Goal: Complete application form

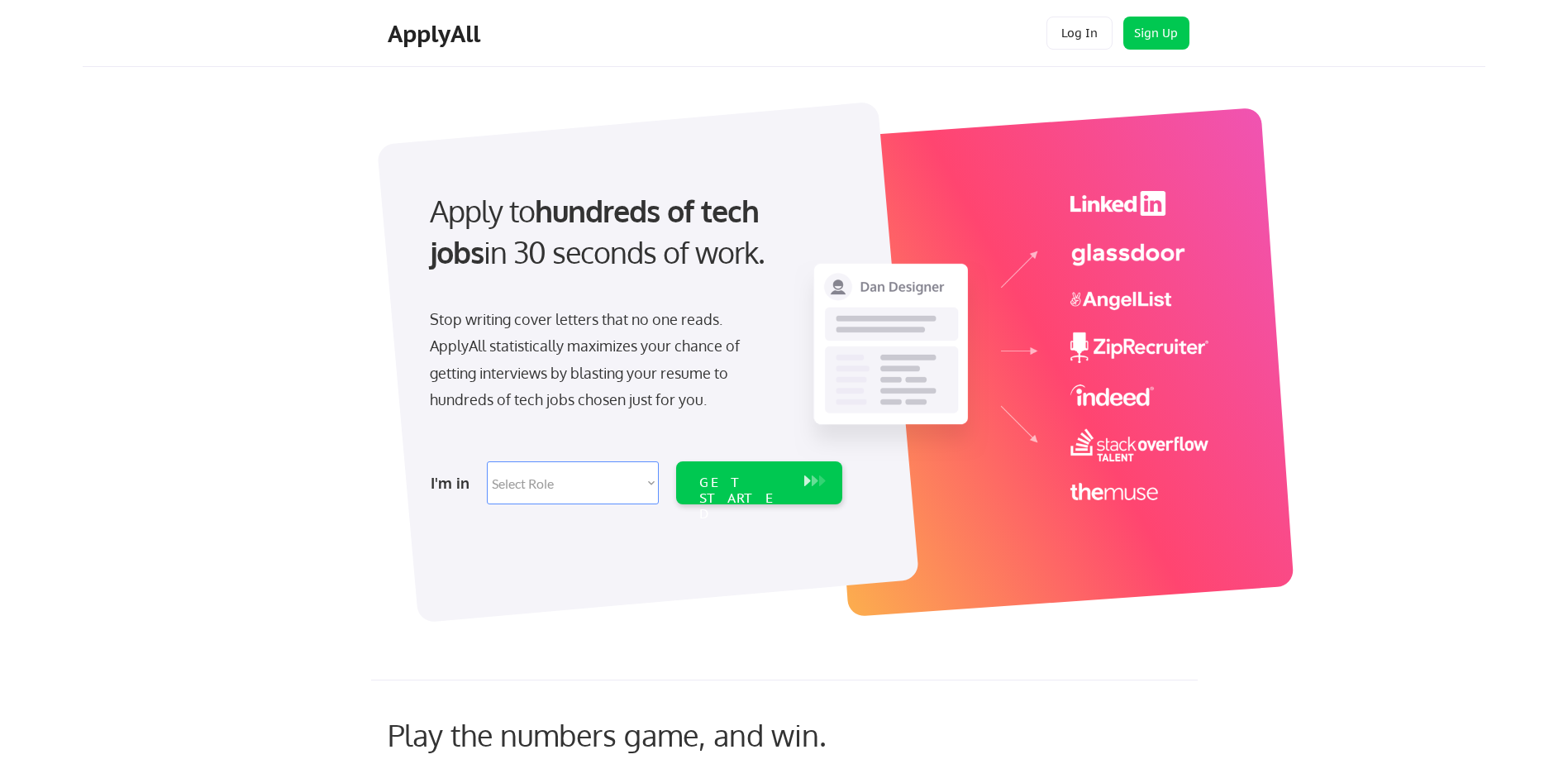
click at [619, 473] on select "Select Role Software Engineering Product Management Customer Success Sales UI/U…" at bounding box center [572, 482] width 172 height 43
click at [1133, 35] on button "Sign Up" at bounding box center [1156, 33] width 66 height 33
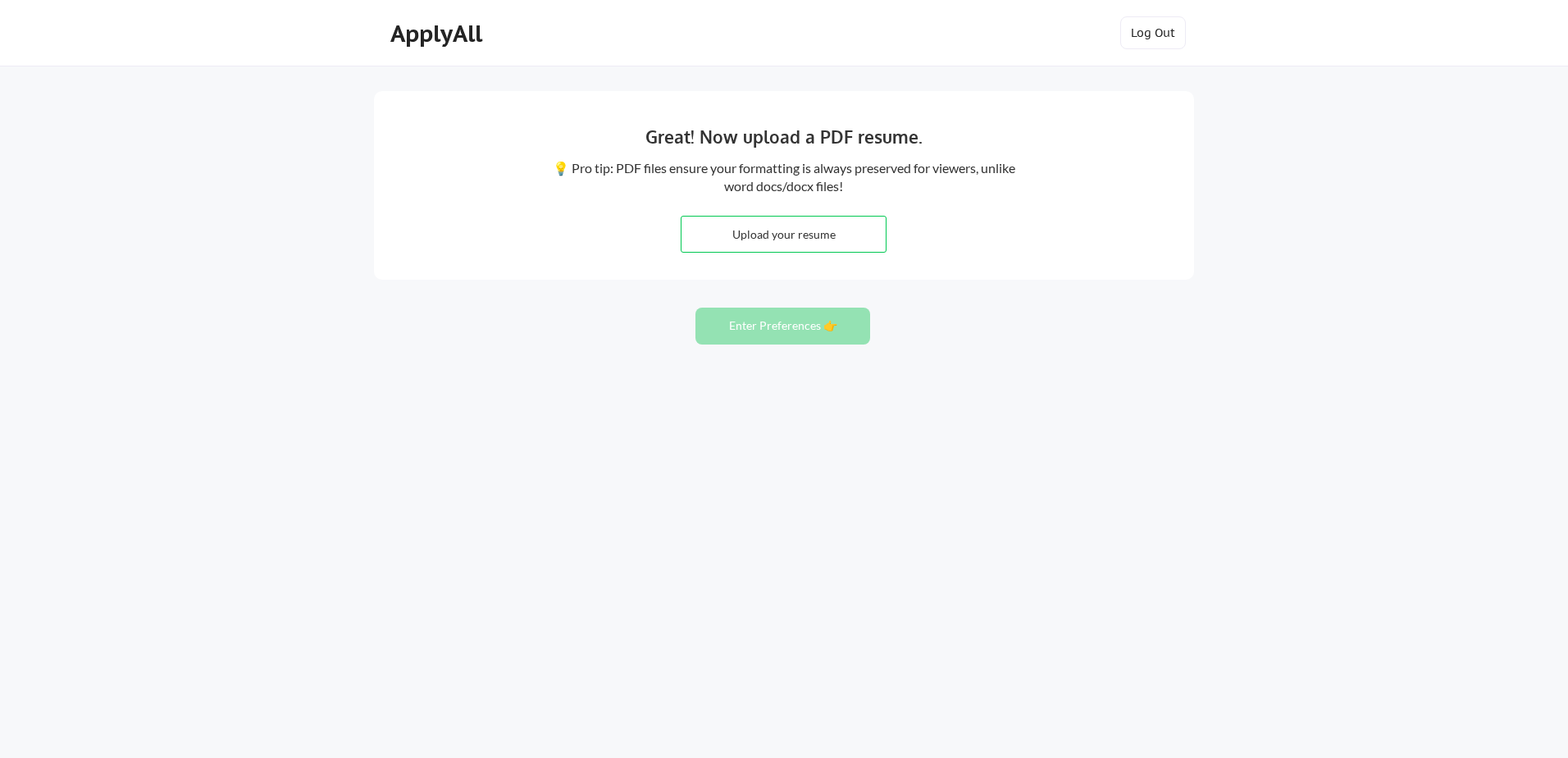
click at [834, 236] on input "file" at bounding box center [784, 234] width 205 height 35
type input "C:\fakepath\Daniel Burke CSM Resume.docx"
click at [756, 248] on input "file" at bounding box center [784, 234] width 205 height 35
click at [791, 324] on button "Enter Preferences 👉" at bounding box center [783, 326] width 175 height 37
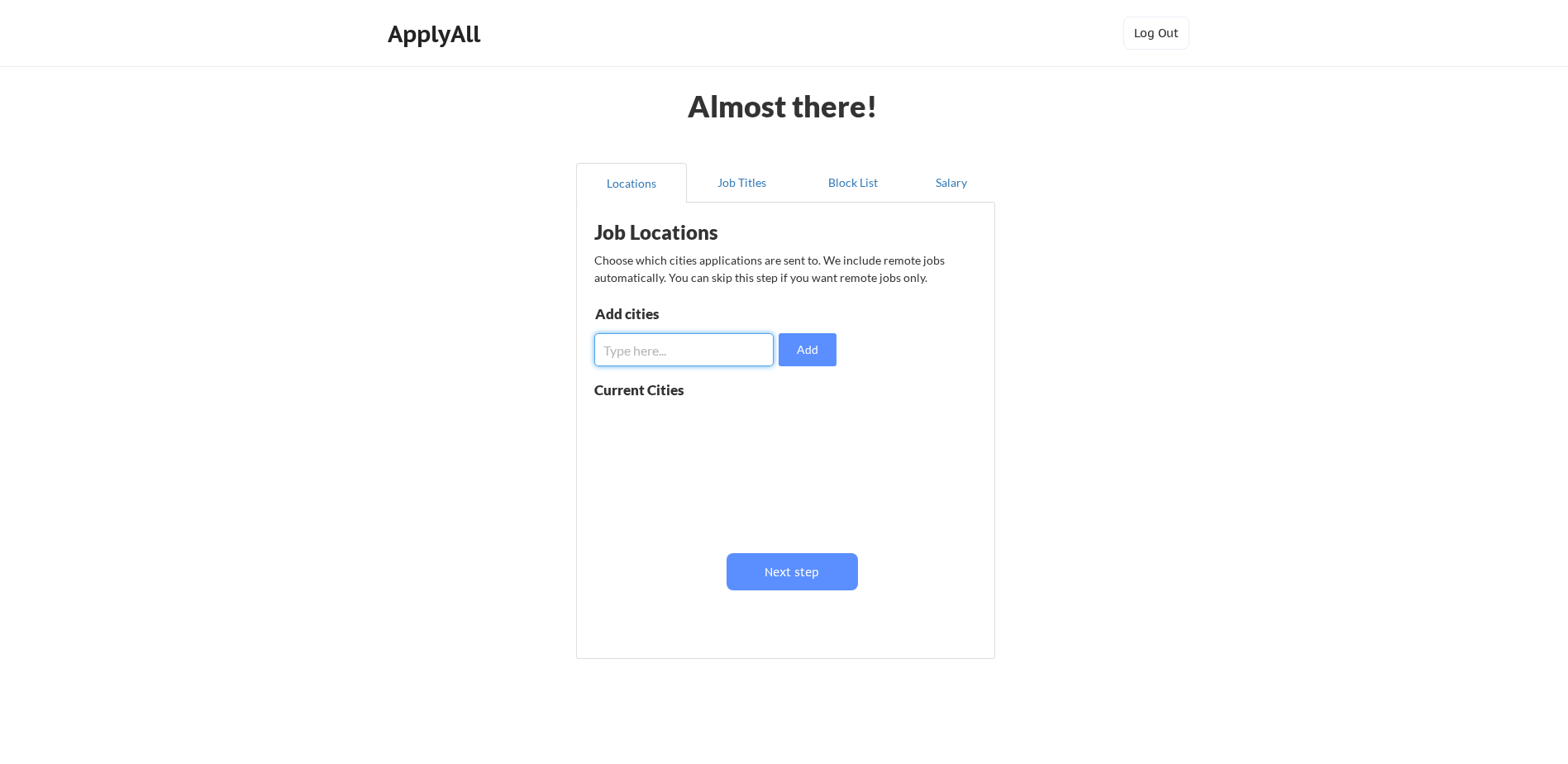
click at [734, 341] on input "input" at bounding box center [684, 350] width 180 height 33
type input "b"
type input "[GEOGRAPHIC_DATA], [GEOGRAPHIC_DATA]"
click at [815, 345] on button "Add" at bounding box center [808, 350] width 58 height 33
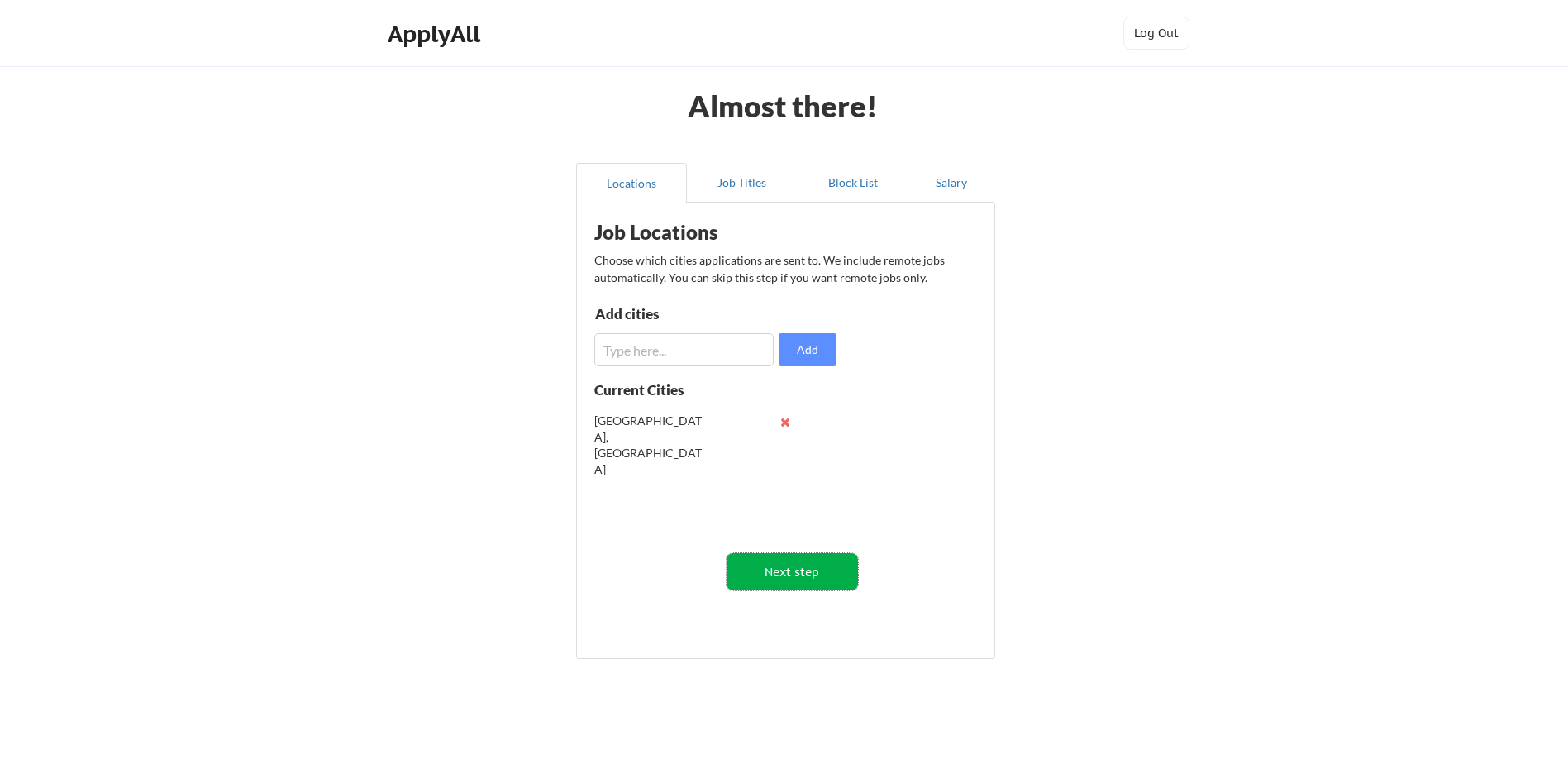
click at [836, 580] on button "Next step" at bounding box center [792, 572] width 131 height 37
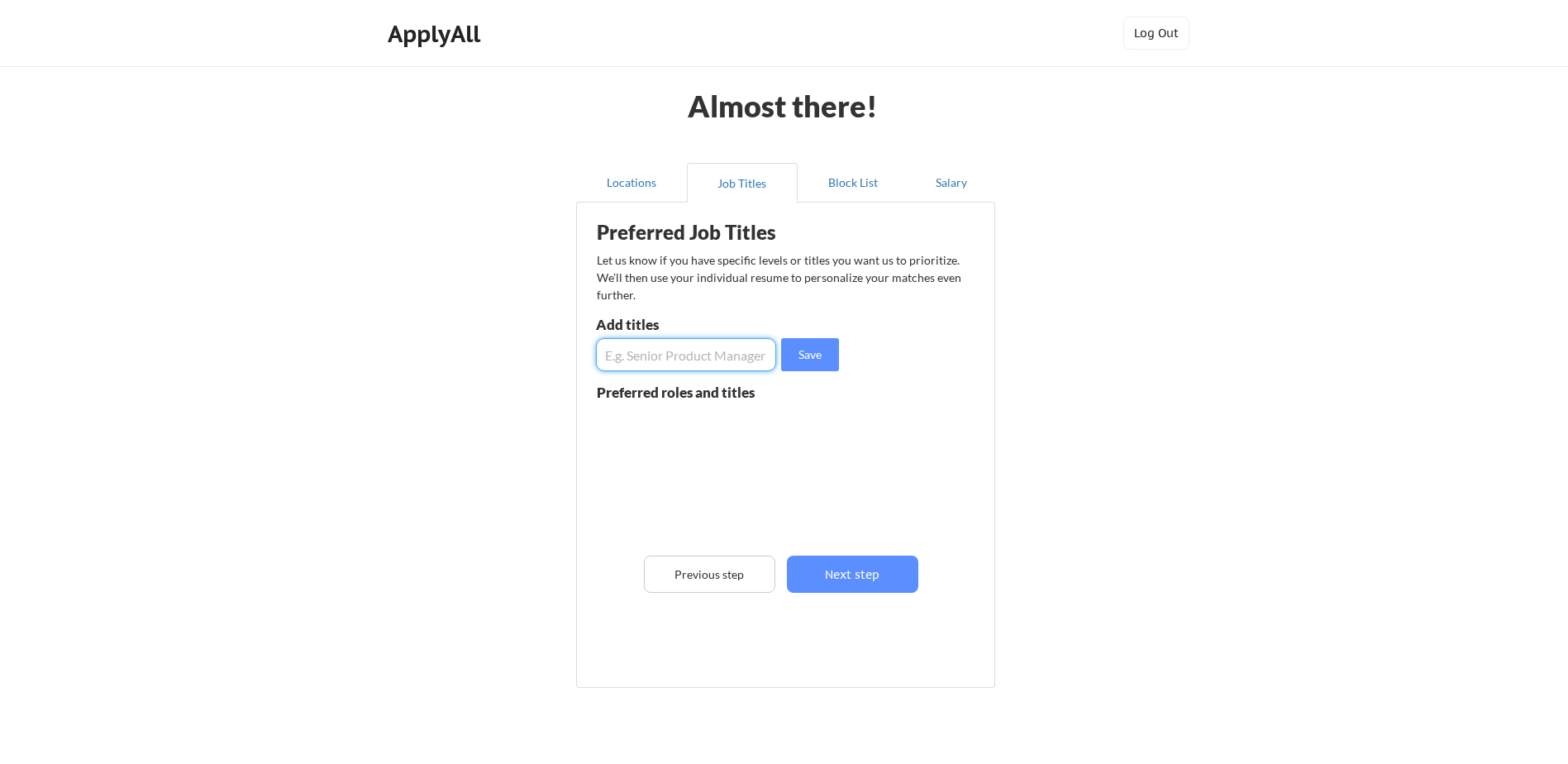
click at [655, 357] on input "input" at bounding box center [686, 355] width 180 height 33
type input "Customer Success Manager"
click at [828, 360] on button "Save" at bounding box center [810, 355] width 58 height 33
click at [661, 341] on input "input" at bounding box center [686, 355] width 180 height 33
type input "Account Executive"
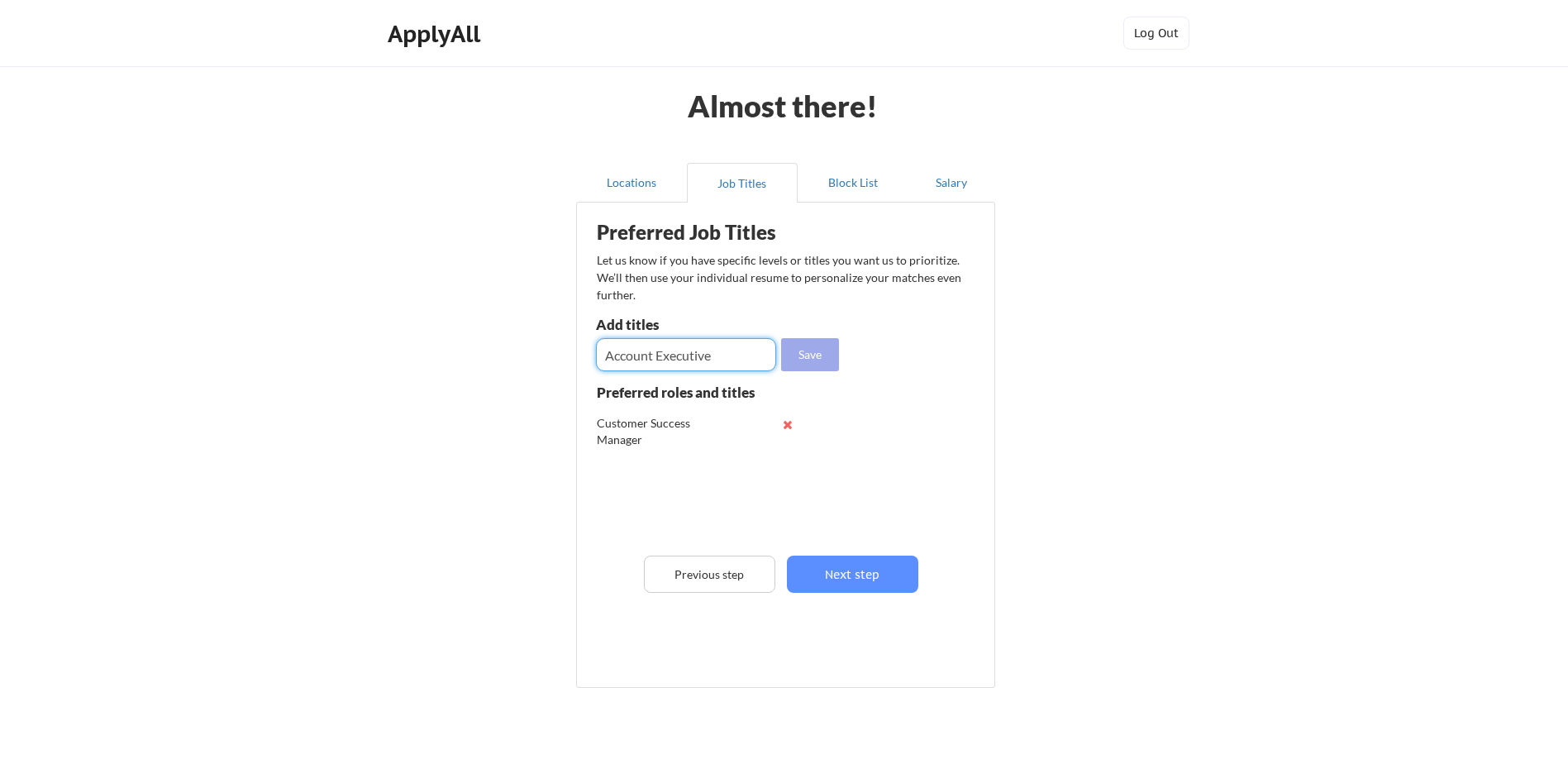
click at [821, 353] on button "Save" at bounding box center [810, 355] width 58 height 33
click at [692, 364] on input "input" at bounding box center [686, 355] width 180 height 33
type input "Customer Success Executive"
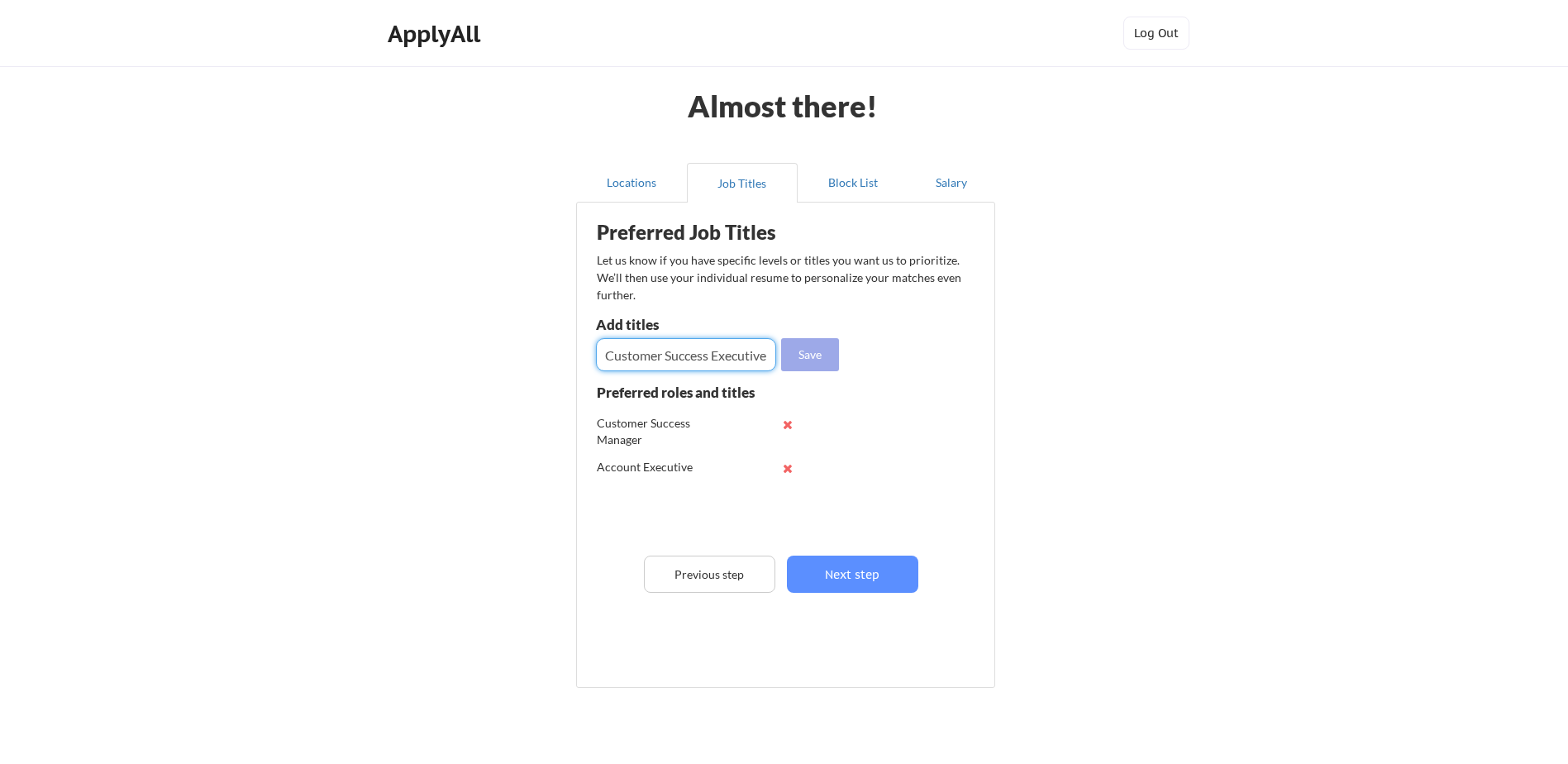
click at [805, 367] on button "Save" at bounding box center [810, 355] width 58 height 33
click at [682, 352] on input "input" at bounding box center [686, 355] width 180 height 33
type input "Service Delivery Manager"
click at [793, 367] on button "Save" at bounding box center [810, 355] width 58 height 33
click at [631, 360] on input "input" at bounding box center [686, 355] width 180 height 33
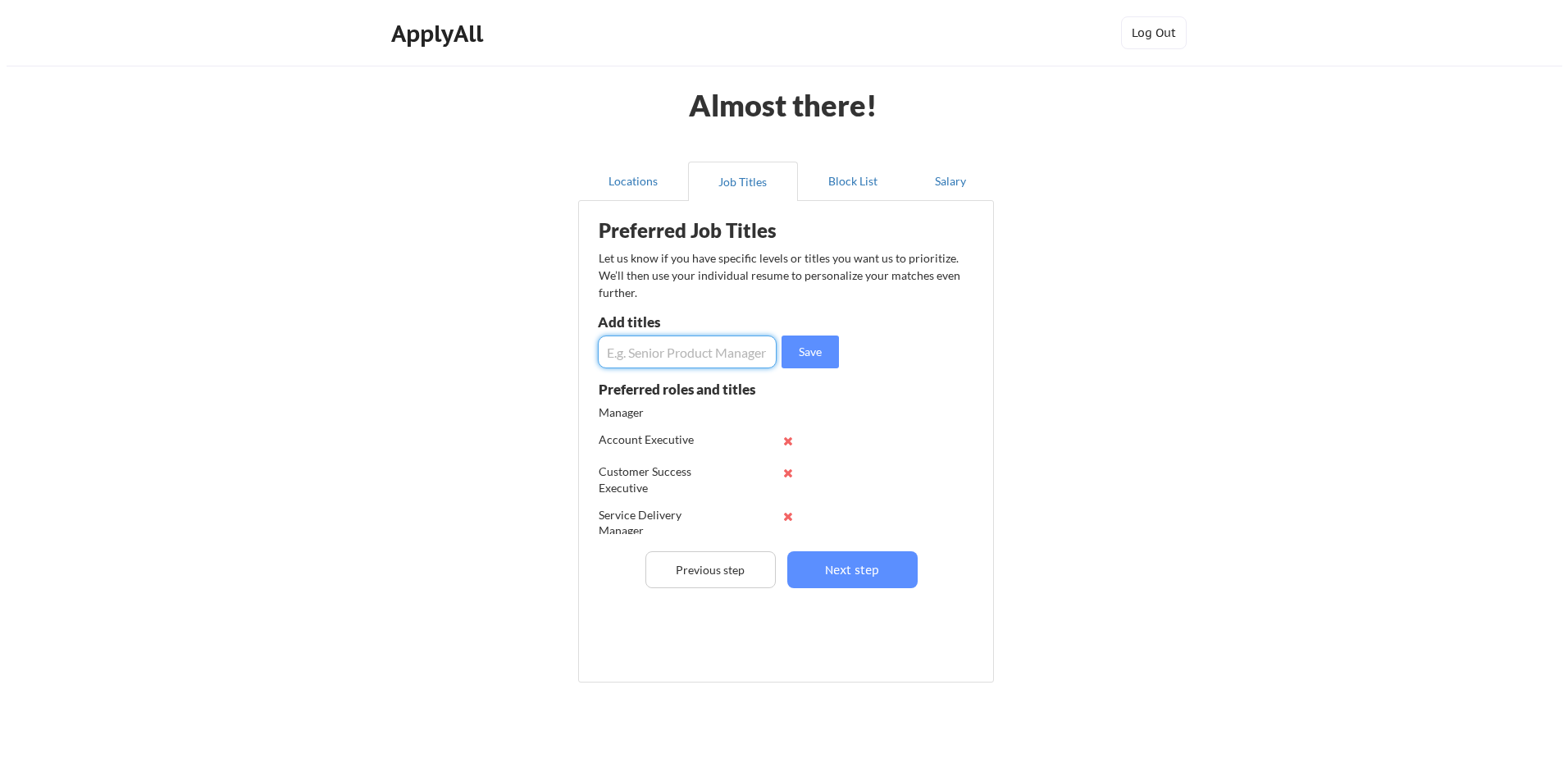
scroll to position [33, 0]
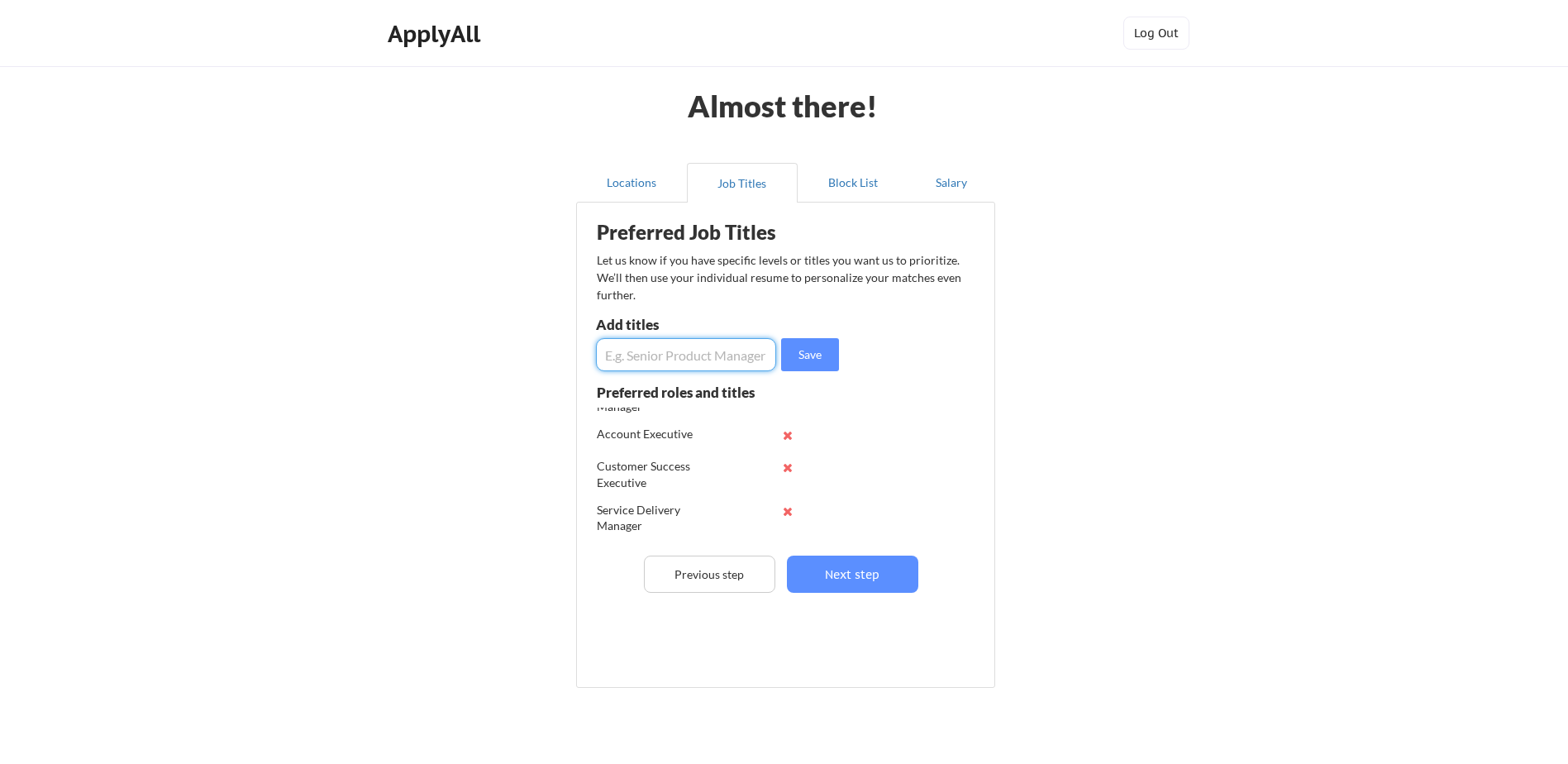
click at [700, 354] on input "input" at bounding box center [686, 355] width 180 height 33
type input "Release Manager"
click at [819, 360] on button "Save" at bounding box center [810, 355] width 58 height 33
click at [859, 579] on button "Next step" at bounding box center [852, 574] width 131 height 37
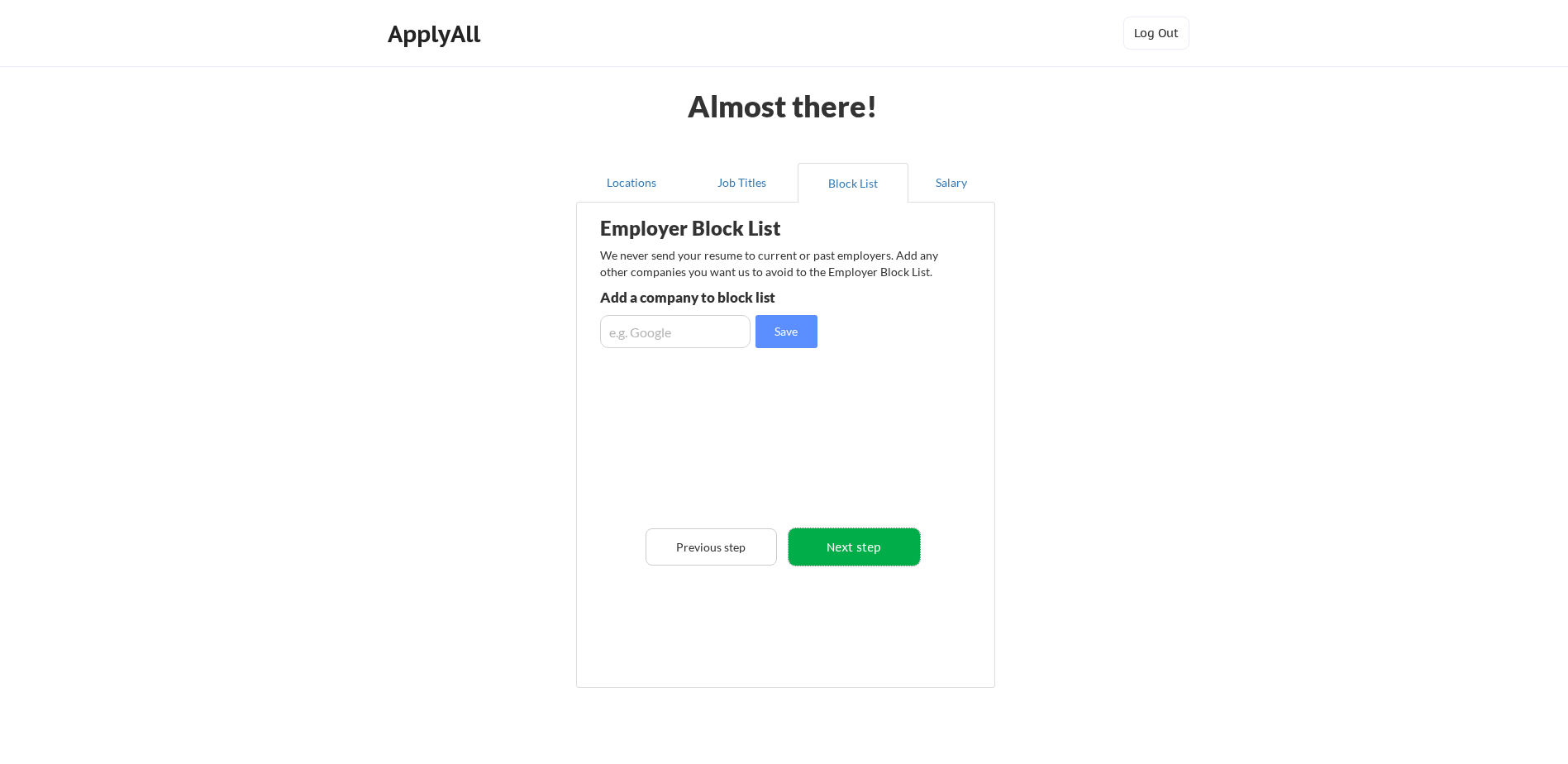
click at [864, 556] on button "Next step" at bounding box center [854, 546] width 131 height 37
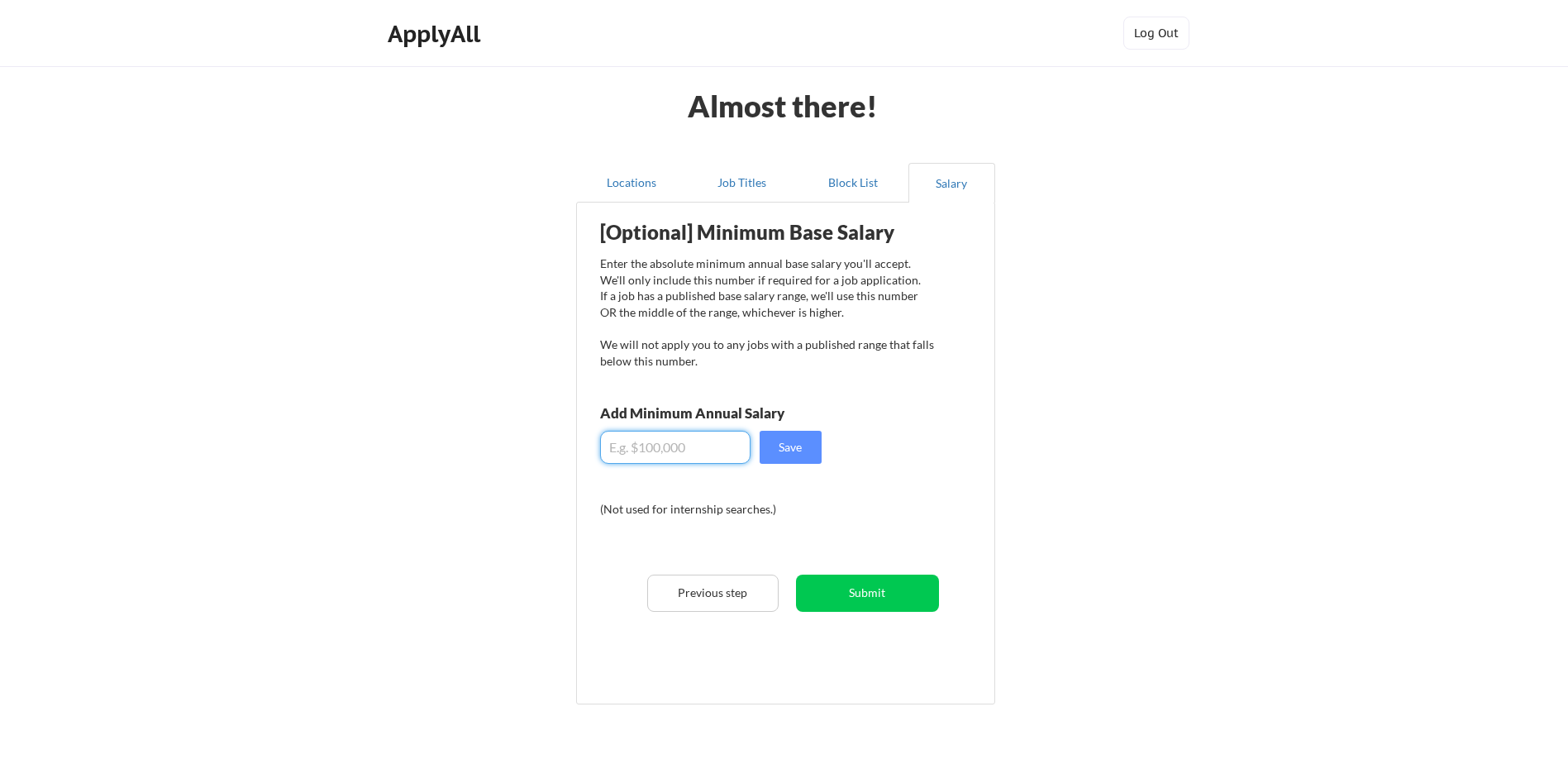
click at [693, 449] on input "input" at bounding box center [675, 448] width 151 height 33
type input "$120,000"
click at [886, 472] on div "[Optional] Minimum Base Salary Enter the absolute minimum annual base salary yo…" at bounding box center [789, 447] width 407 height 473
click at [785, 442] on button "Save" at bounding box center [791, 448] width 62 height 33
click at [875, 590] on button "Submit" at bounding box center [867, 593] width 143 height 37
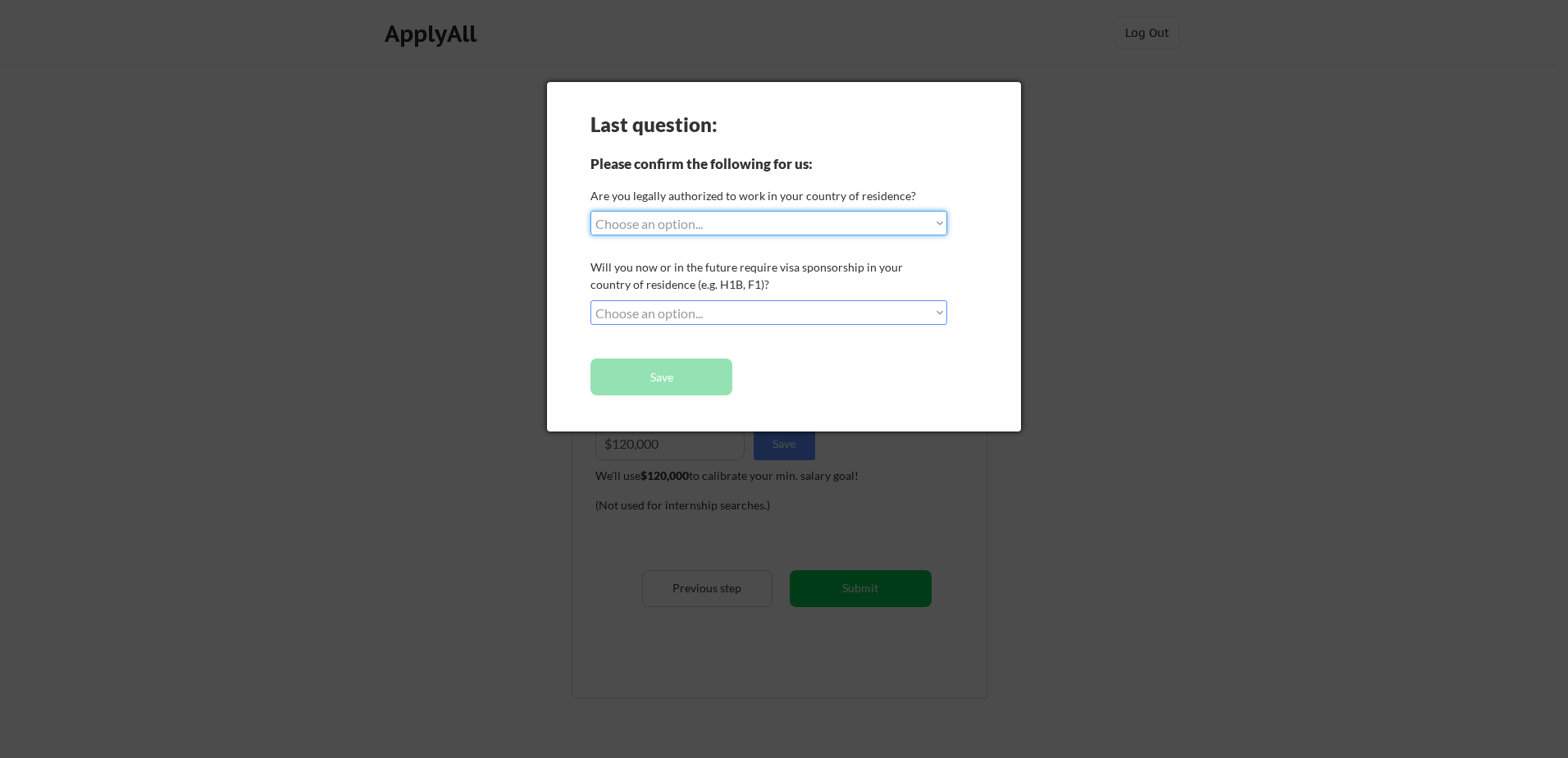
click at [742, 229] on select "Choose an option... Yes, I am a US Citizen Yes, I am a Canadian Citizen Yes, I …" at bounding box center [769, 223] width 357 height 24
select select ""yes__i_am_a_us_citizen""
click at [590, 211] on select "Choose an option... Yes, I am a US Citizen Yes, I am a Canadian Citizen Yes, I …" at bounding box center [769, 223] width 357 height 24
click at [756, 317] on select "Choose an option... No, I will not need sponsorship Yes, I will need sponsorship" at bounding box center [769, 312] width 357 height 24
select select ""no__i_will_not_need_sponsorship""
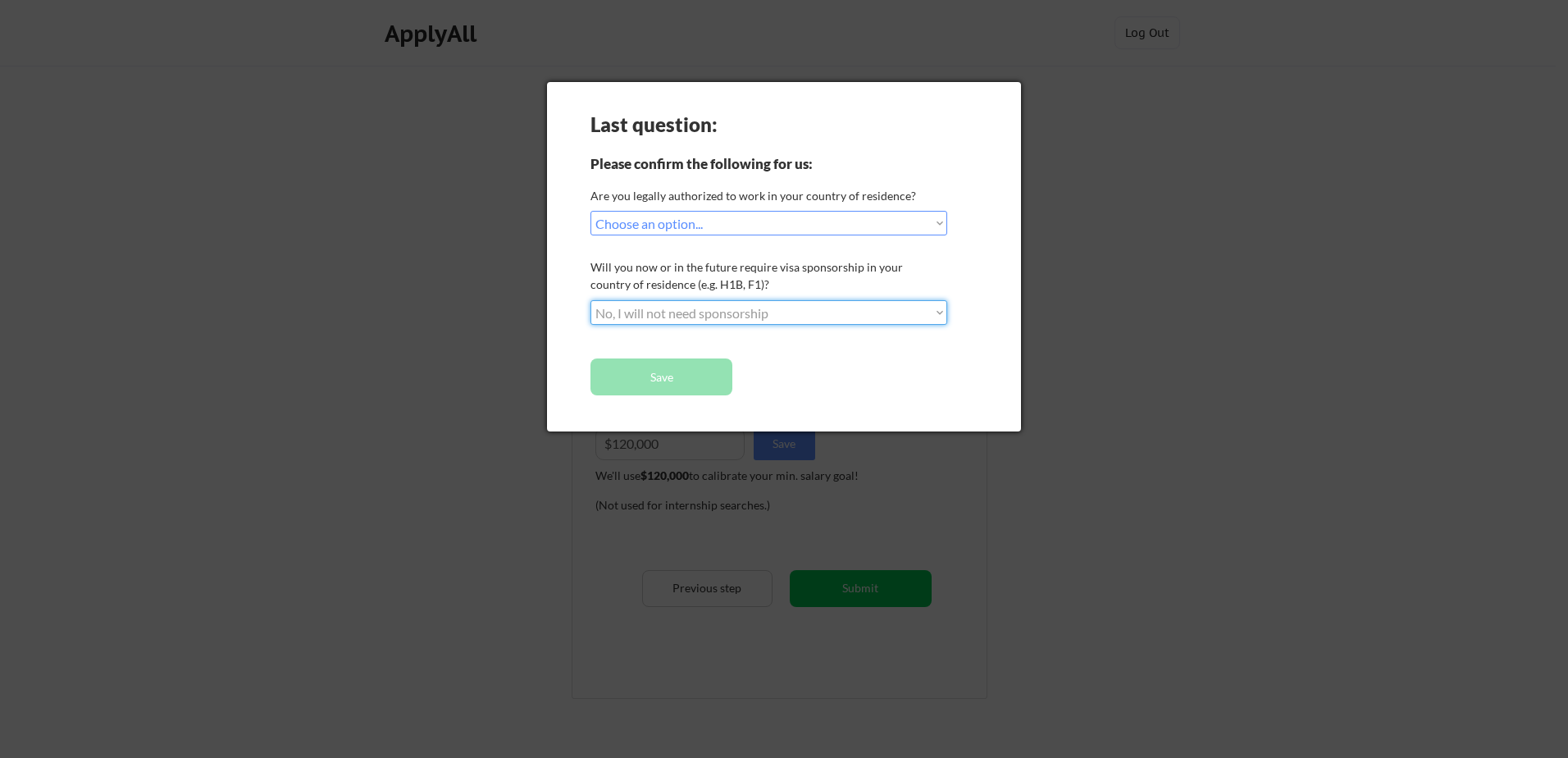
click at [590, 300] on select "Choose an option... No, I will not need sponsorship Yes, I will need sponsorship" at bounding box center [769, 312] width 357 height 24
click at [699, 385] on button "Save" at bounding box center [661, 377] width 142 height 37
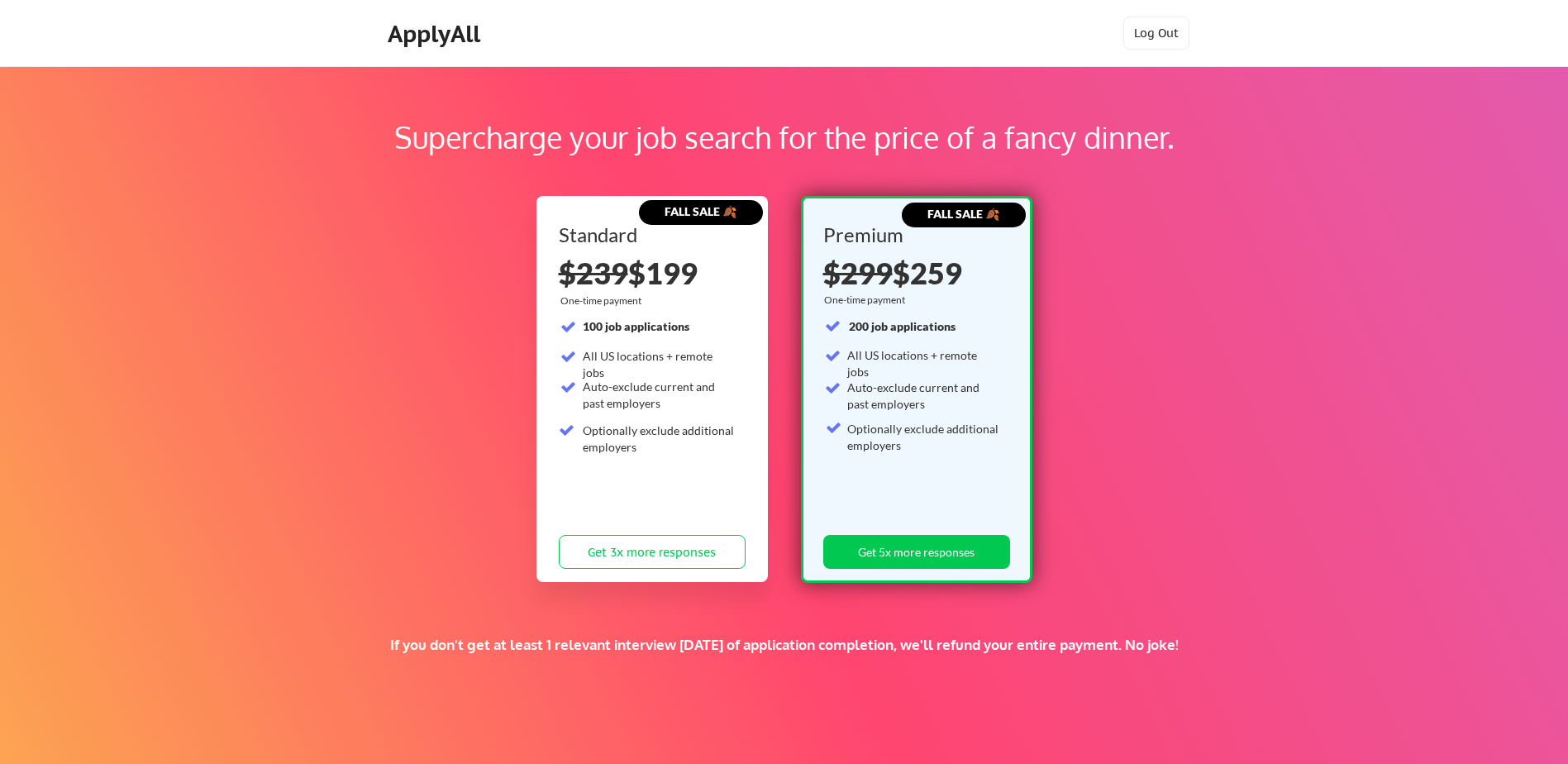
click at [1192, 391] on div "Supercharge your job search for the price of a fancy dinner. FALL SALE 🍂 Standa…" at bounding box center [784, 517] width 1568 height 903
click at [1158, 42] on button "Log Out" at bounding box center [1156, 33] width 66 height 33
